Goal: Navigation & Orientation: Understand site structure

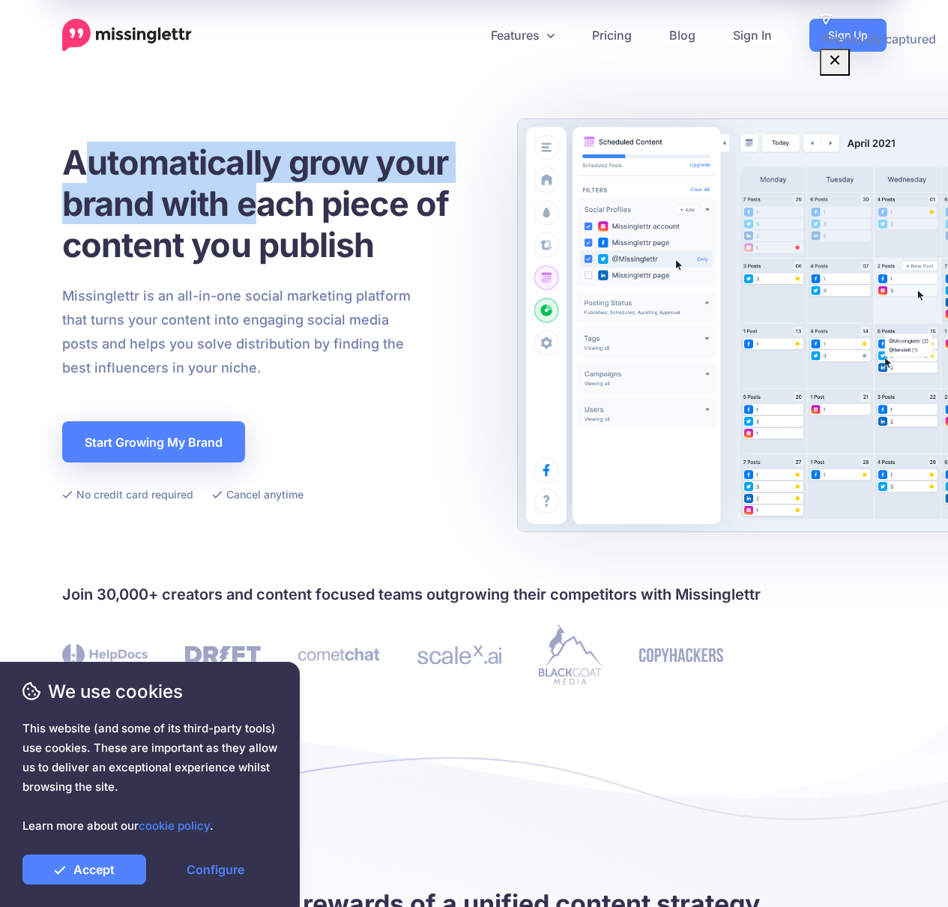
drag, startPoint x: 81, startPoint y: 142, endPoint x: 261, endPoint y: 212, distance: 193.6
click at [261, 212] on h1 "Automatically grow your brand with each piece of content you publish" at bounding box center [273, 204] width 423 height 124
click at [267, 199] on h1 "Automatically grow your brand with each piece of content you publish" at bounding box center [273, 204] width 423 height 124
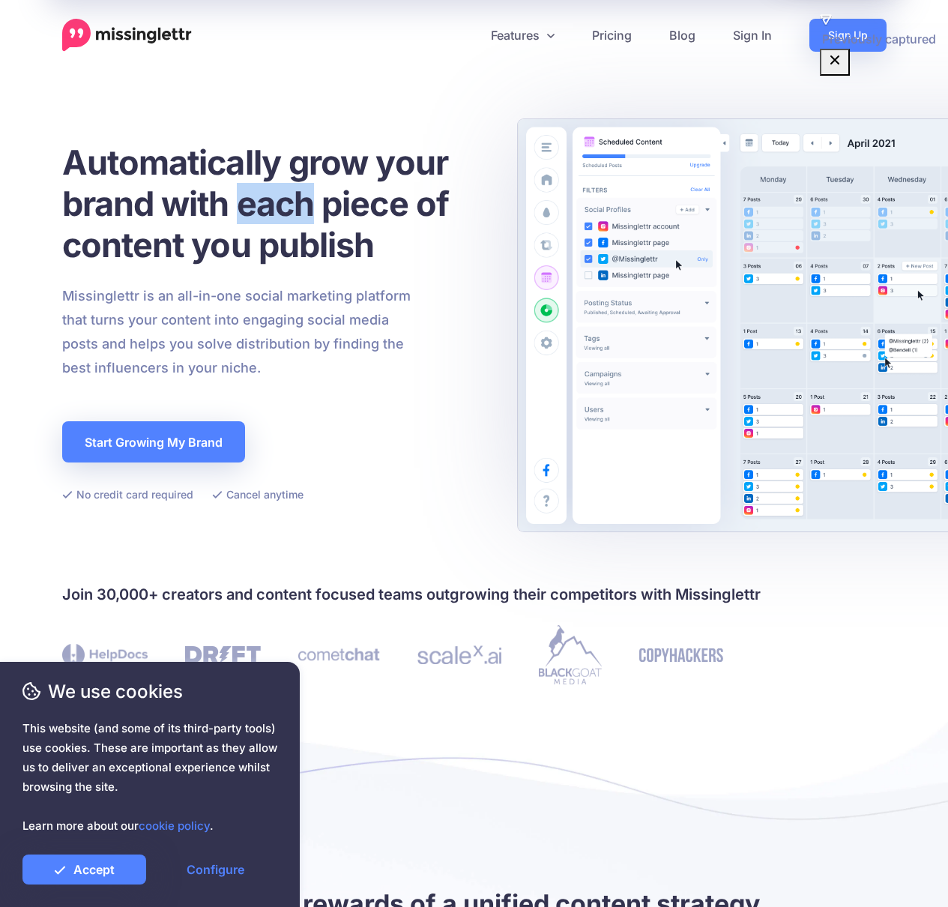
click at [267, 198] on h1 "Automatically grow your brand with each piece of content you publish" at bounding box center [273, 204] width 423 height 124
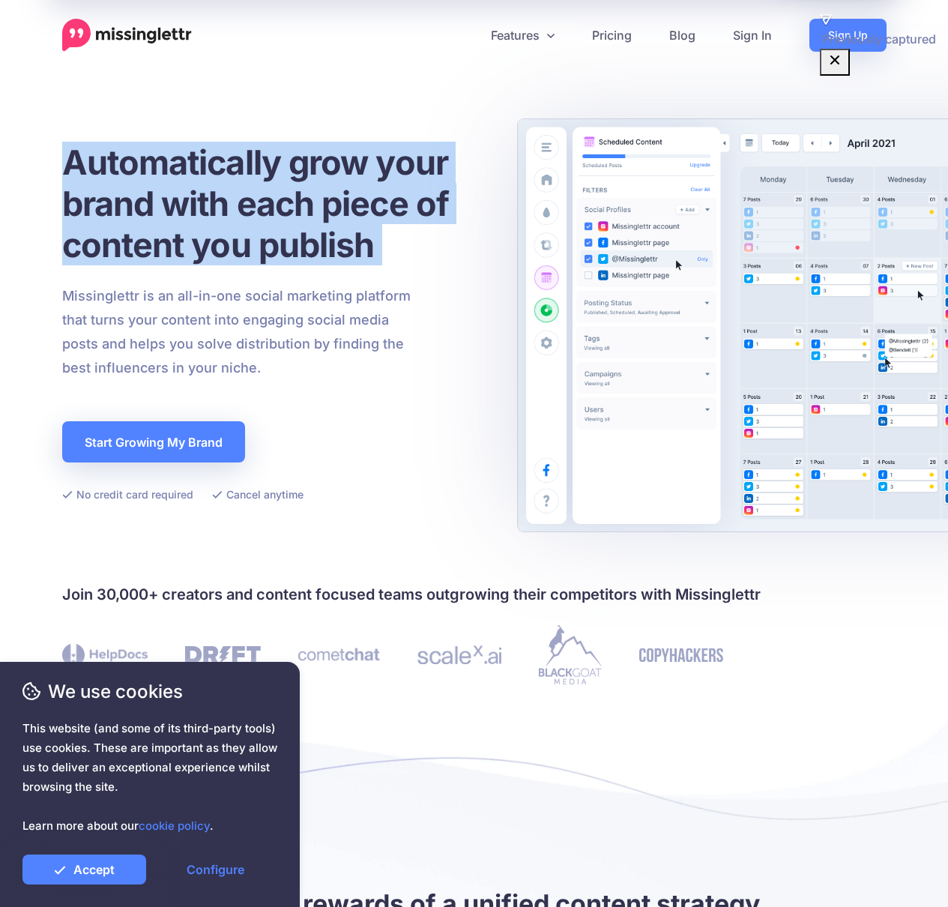
click at [267, 199] on h1 "Automatically grow your brand with each piece of content you publish" at bounding box center [273, 204] width 423 height 124
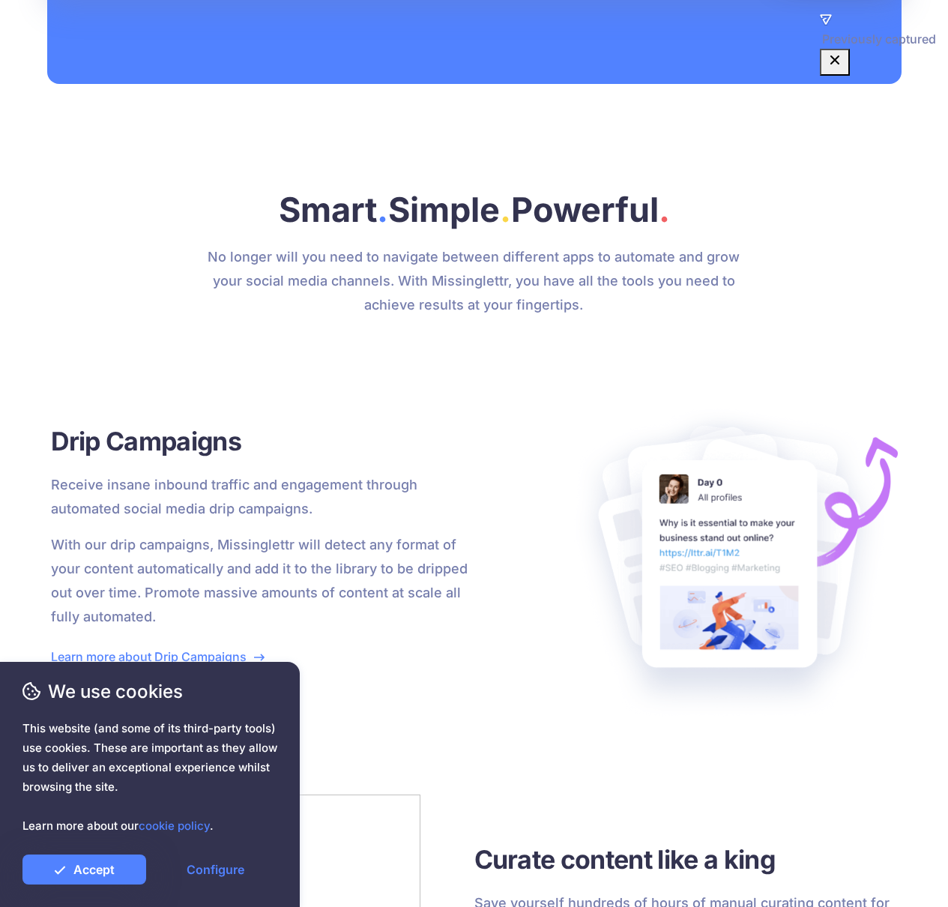
scroll to position [1517, 0]
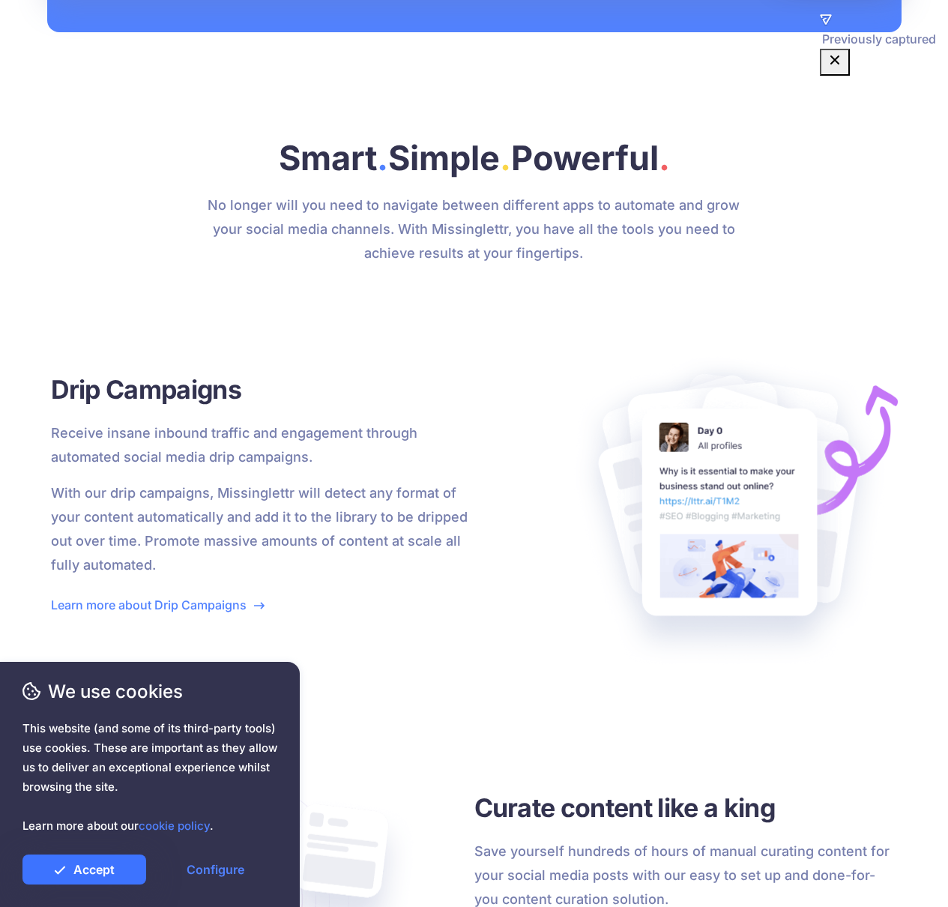
click at [105, 882] on link "Accept" at bounding box center [84, 869] width 124 height 30
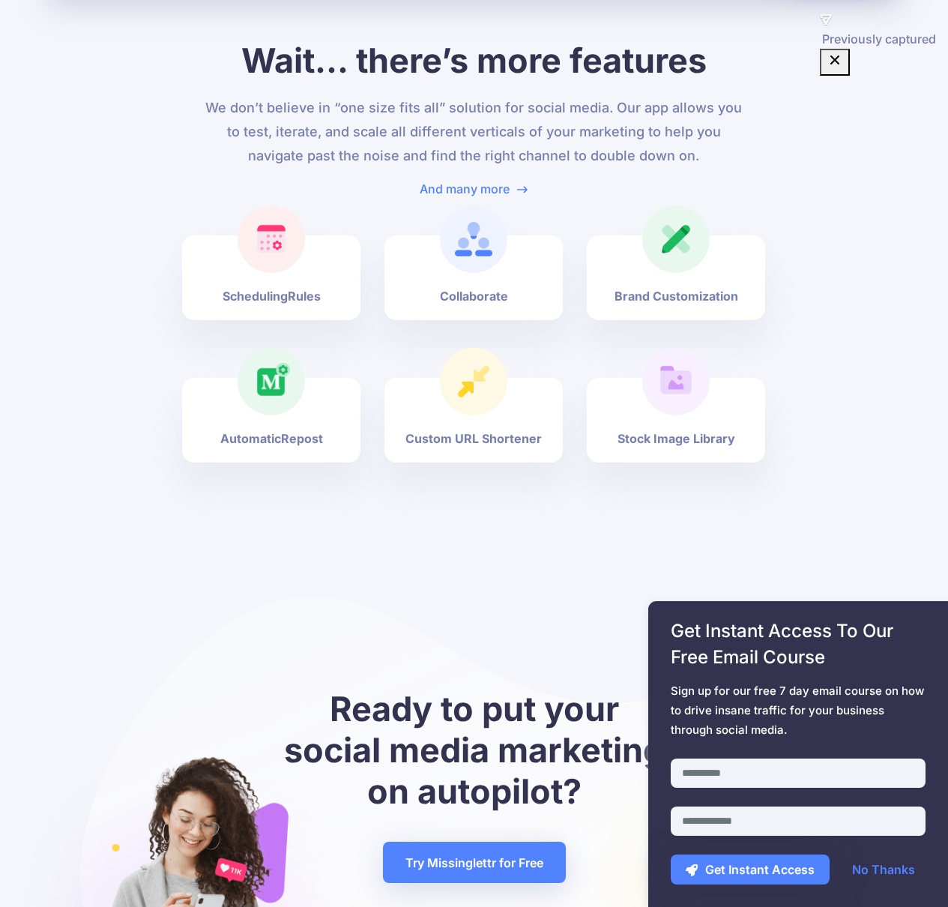
scroll to position [5399, 0]
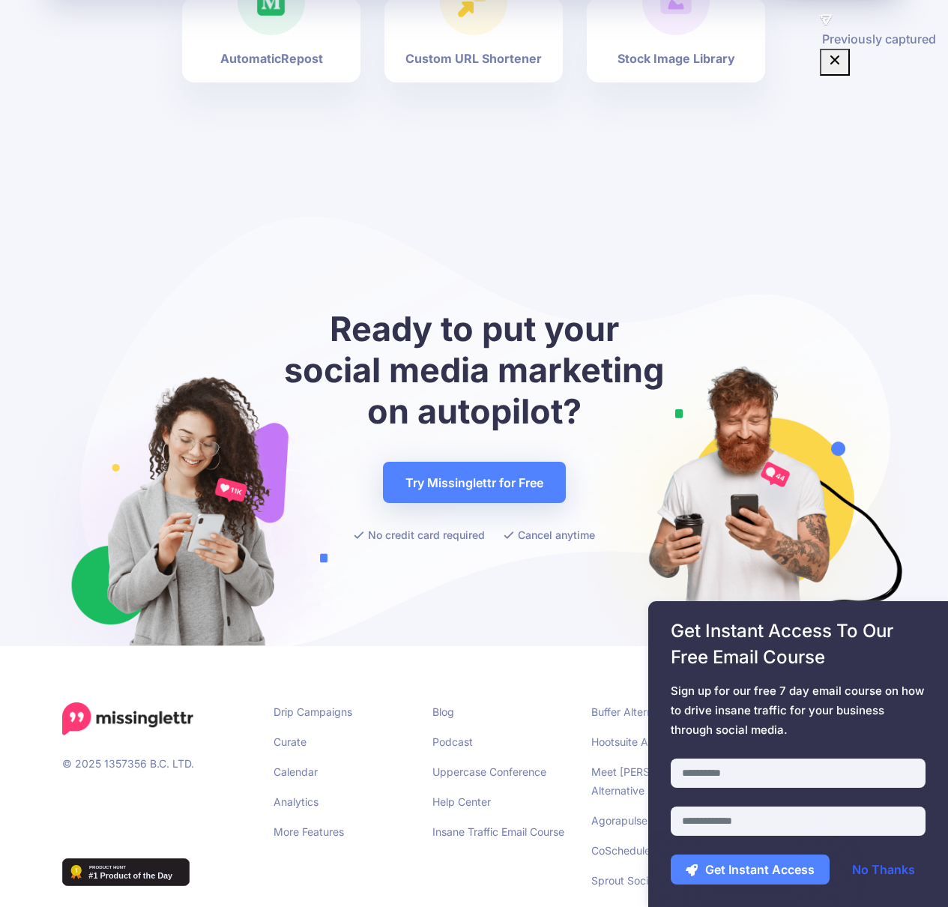
click at [907, 867] on link "No Thanks" at bounding box center [883, 869] width 93 height 30
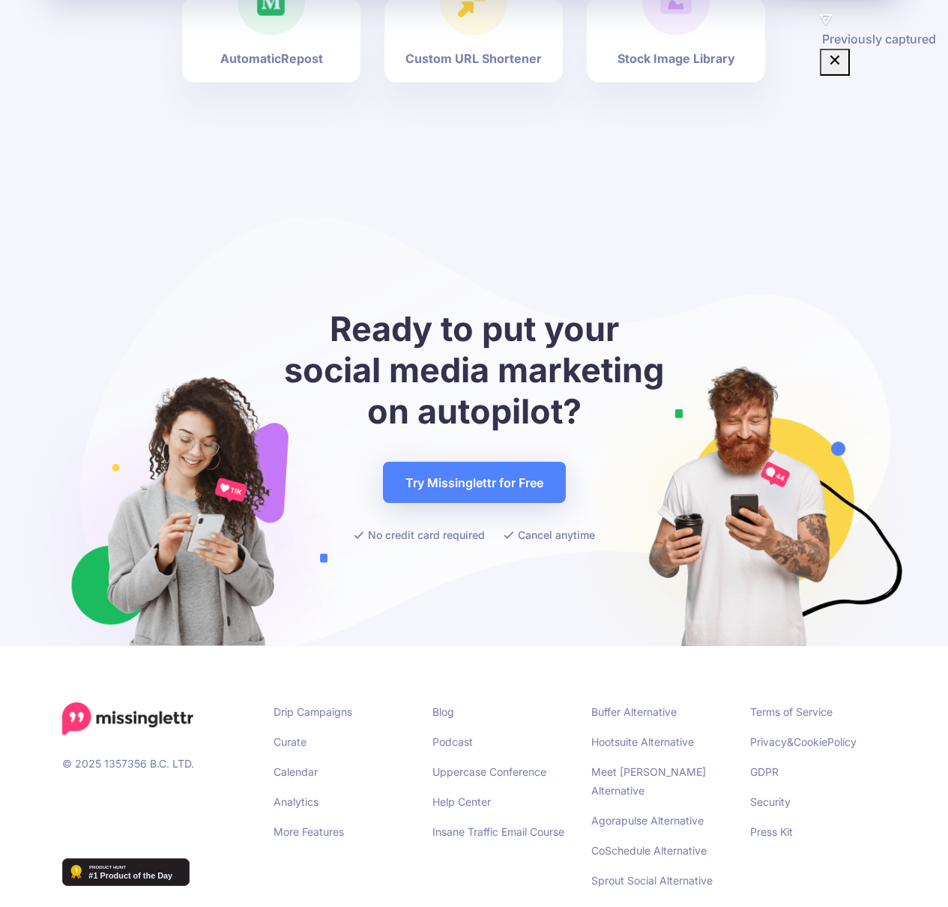
drag, startPoint x: 607, startPoint y: 688, endPoint x: 727, endPoint y: 907, distance: 250.1
click at [495, 848] on div "Blog Podcast Uppercase Conference Help Center Insane Traffic Email Course" at bounding box center [500, 801] width 159 height 199
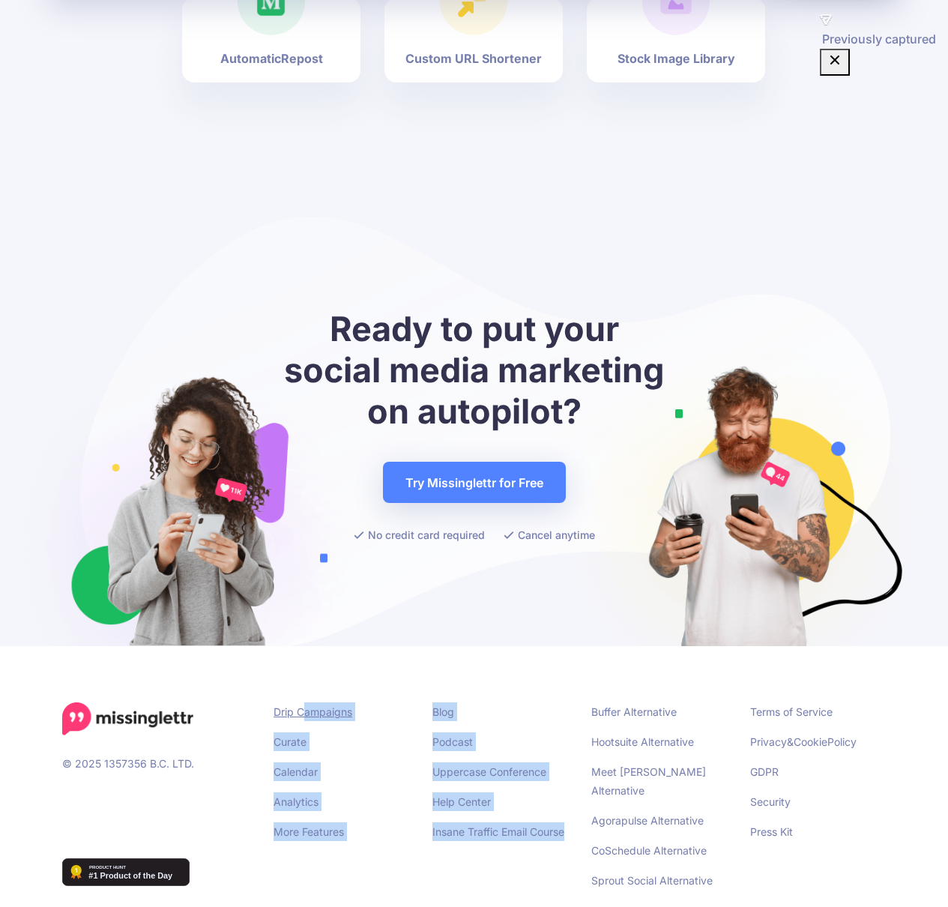
drag, startPoint x: 534, startPoint y: 836, endPoint x: 301, endPoint y: 686, distance: 277.1
click at [303, 702] on div "Drip Campaigns Curate Calendar Analytics More Features Blog Podcast Uppercase C…" at bounding box center [579, 801] width 635 height 199
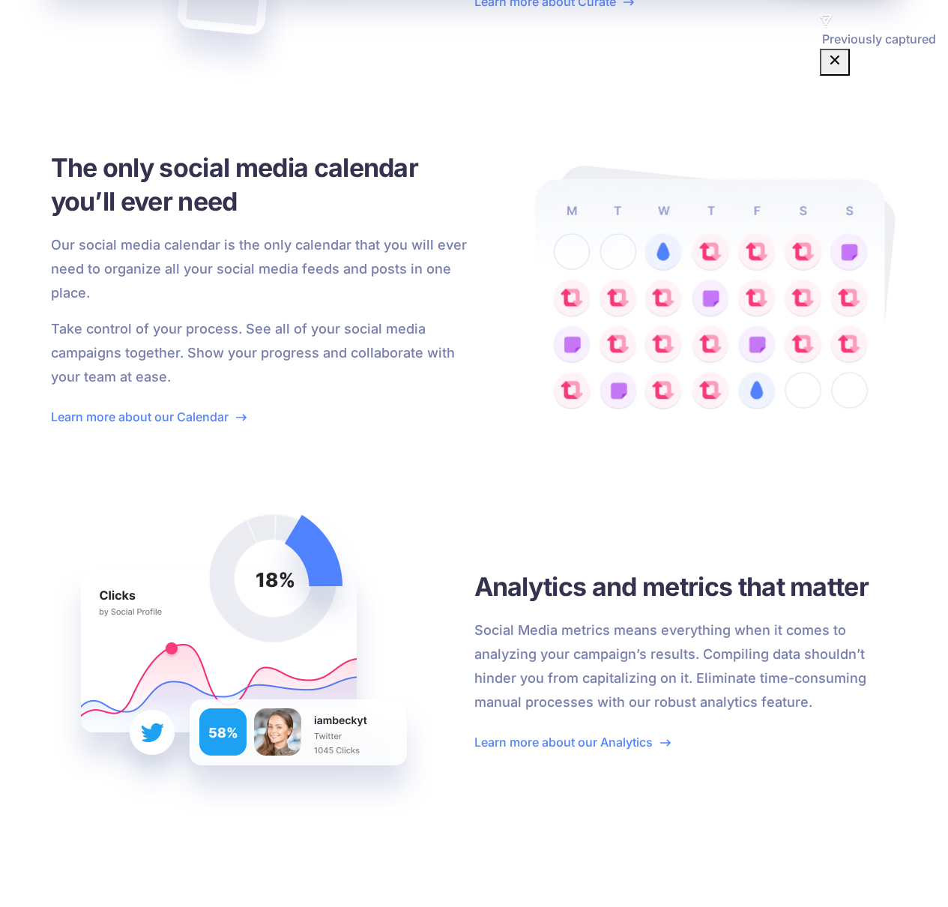
scroll to position [0, 0]
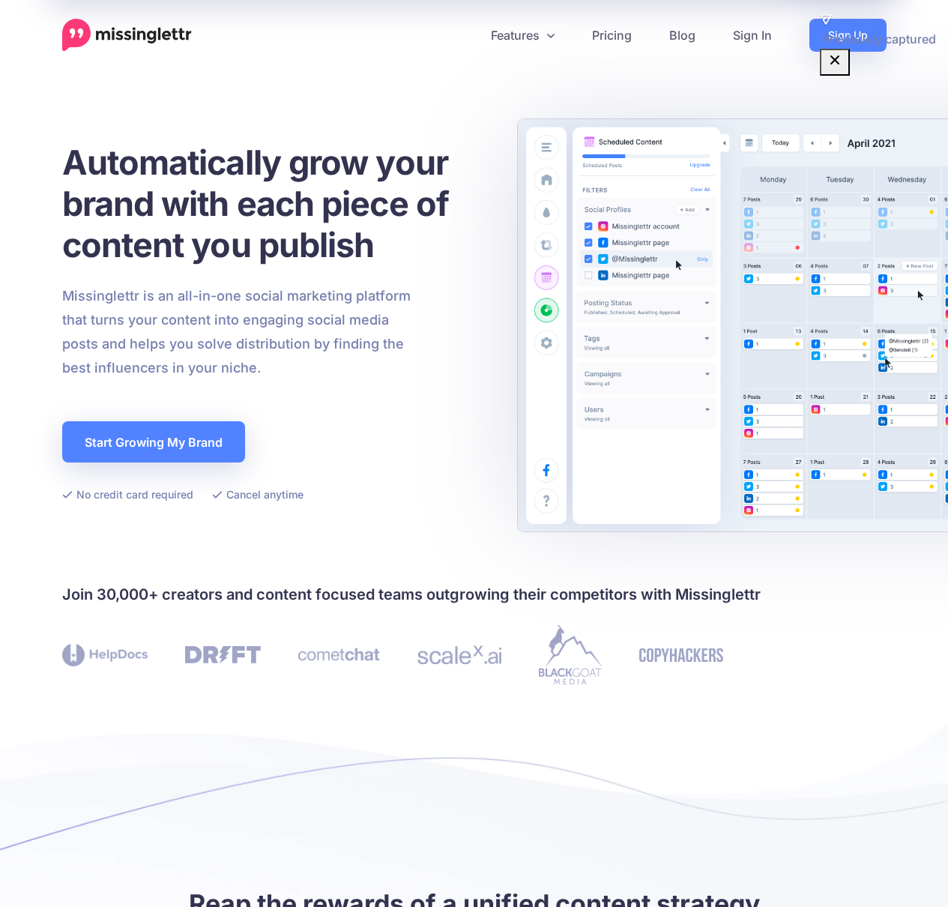
click at [527, 37] on link "Features" at bounding box center [522, 35] width 101 height 33
